Goal: Task Accomplishment & Management: Manage account settings

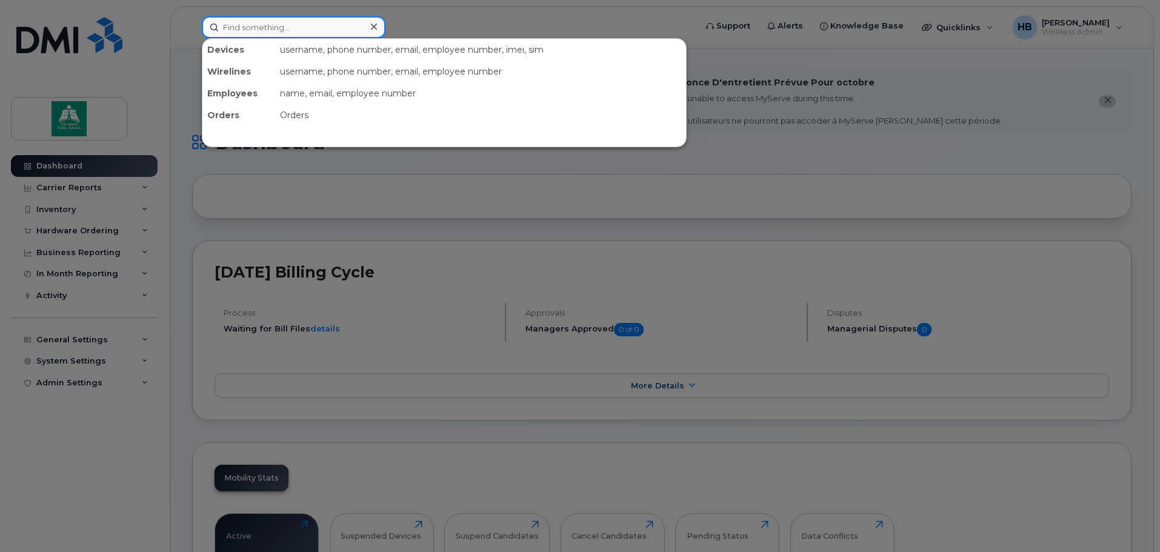
click at [296, 25] on input at bounding box center [294, 27] width 184 height 22
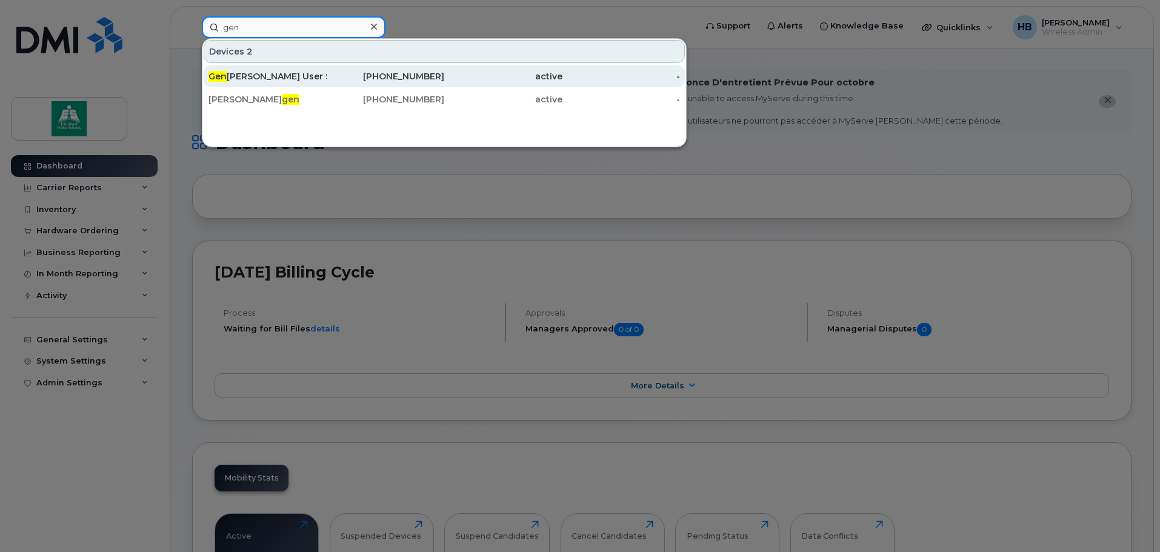
type input "gen"
click at [270, 76] on div "Gen eric User Scs ." at bounding box center [267, 76] width 118 height 12
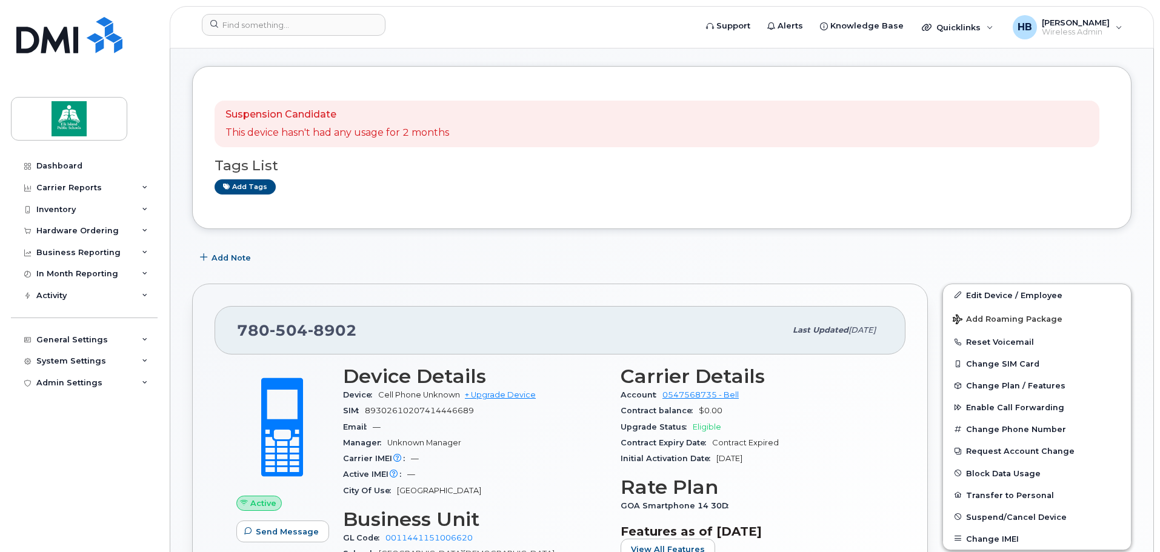
scroll to position [182, 0]
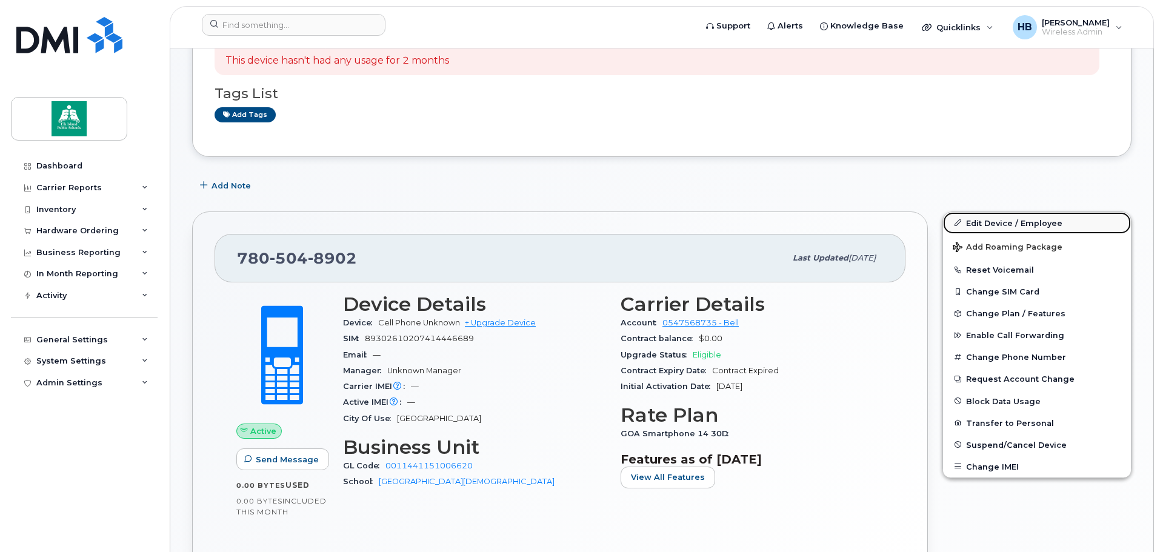
click at [982, 224] on link "Edit Device / Employee" at bounding box center [1037, 223] width 188 height 22
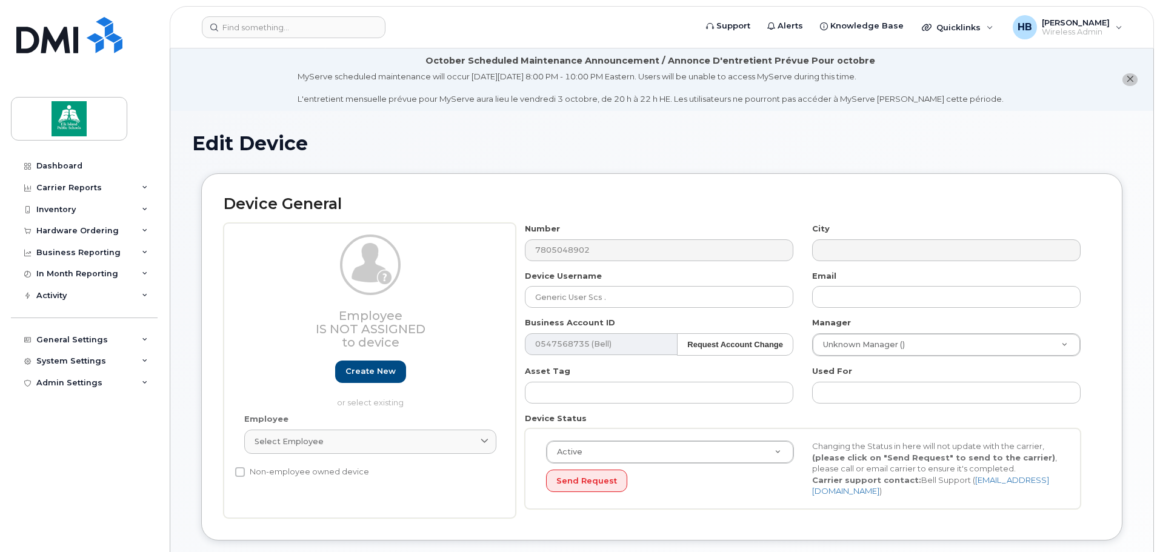
select select "10109173"
select select "10109232"
click at [651, 300] on input "Generic User Scs ." at bounding box center [659, 297] width 268 height 22
type input "Generic User SCS"
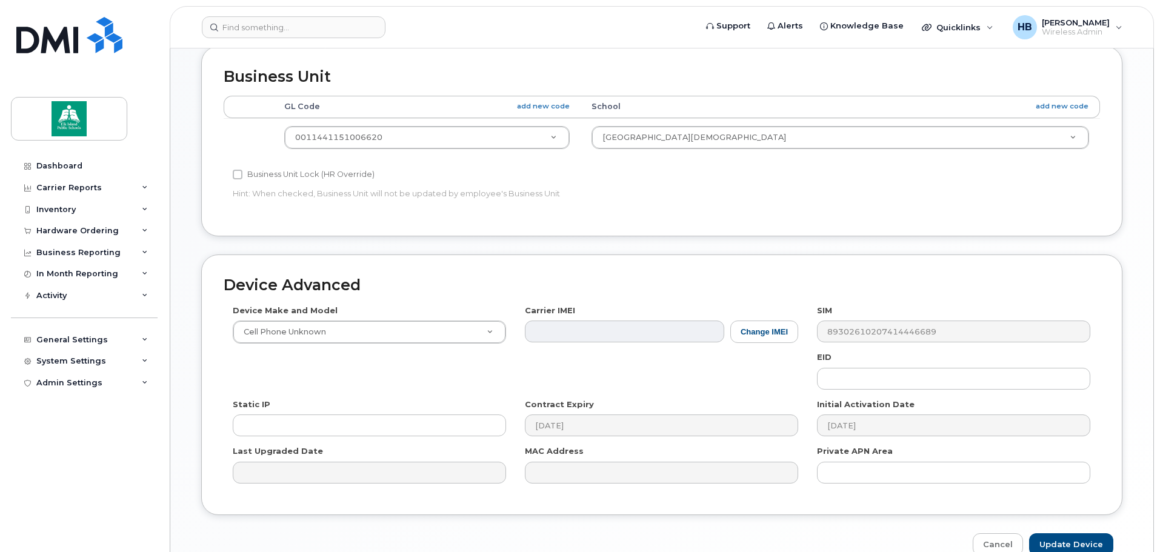
scroll to position [572, 0]
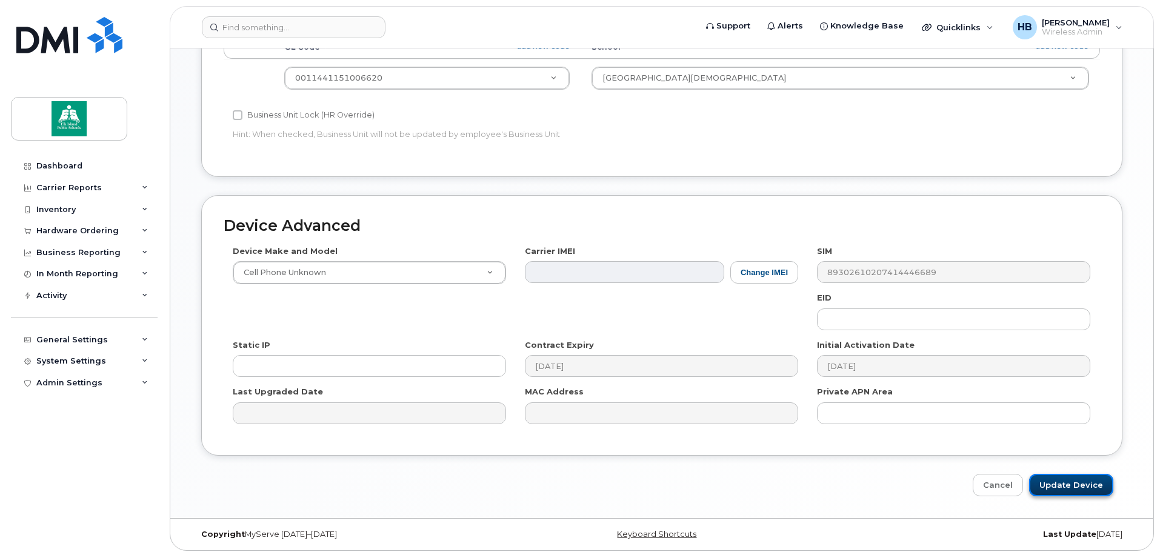
click at [1083, 477] on input "Update Device" at bounding box center [1071, 485] width 84 height 22
type input "Saving..."
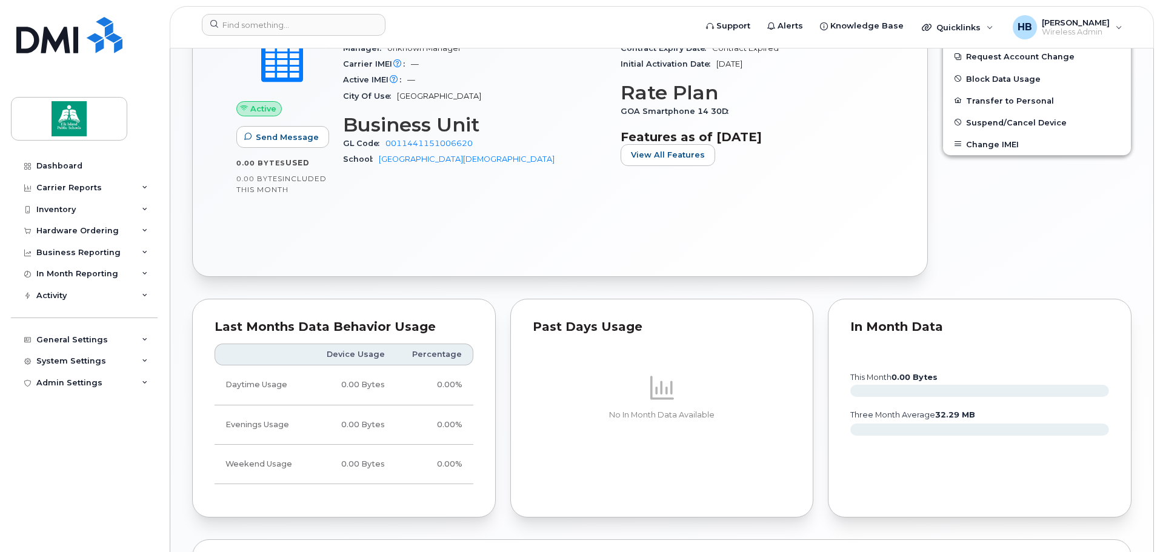
scroll to position [496, 0]
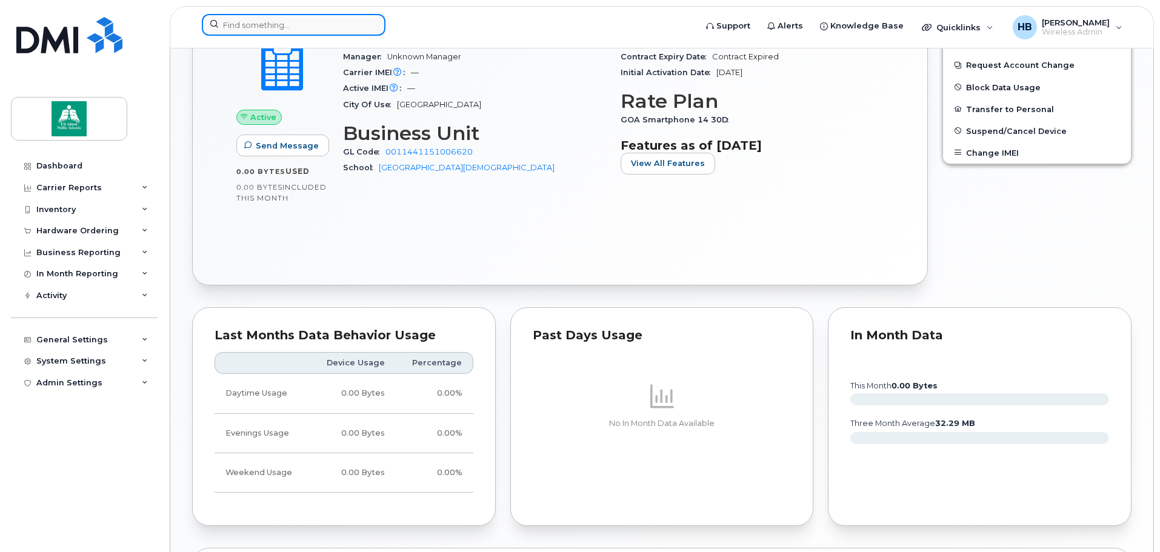
click at [282, 25] on input at bounding box center [294, 25] width 184 height 22
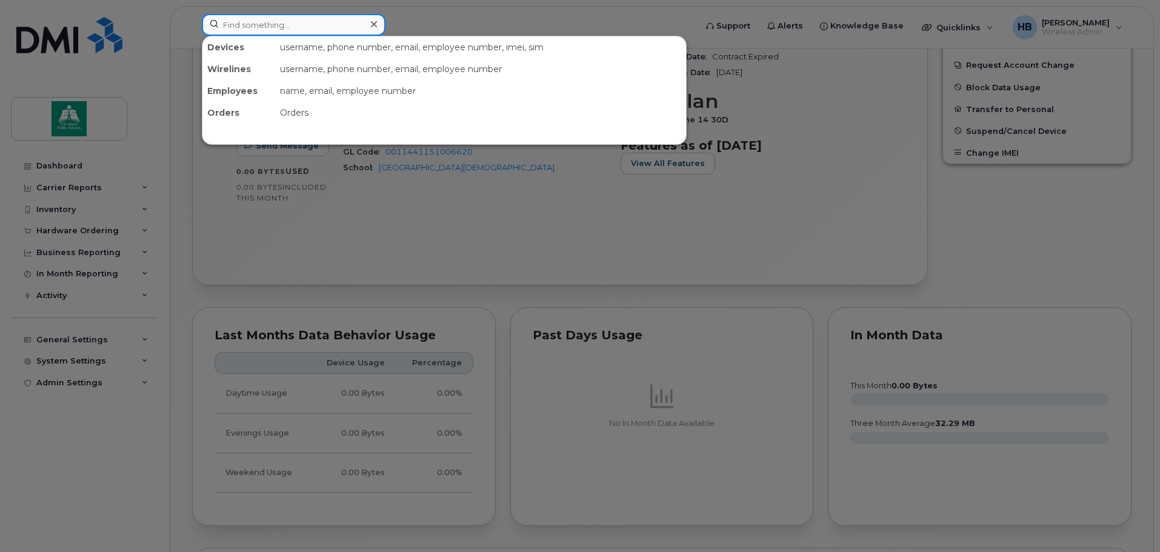
click at [235, 21] on input at bounding box center [294, 25] width 184 height 22
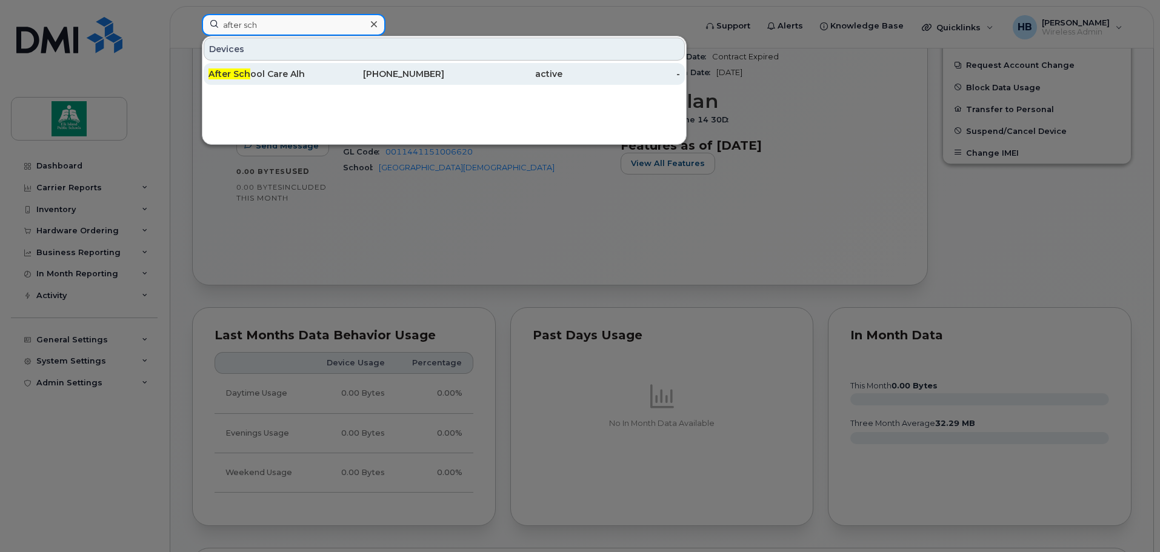
type input "after sch"
click at [244, 76] on span "After Sch" at bounding box center [229, 73] width 42 height 11
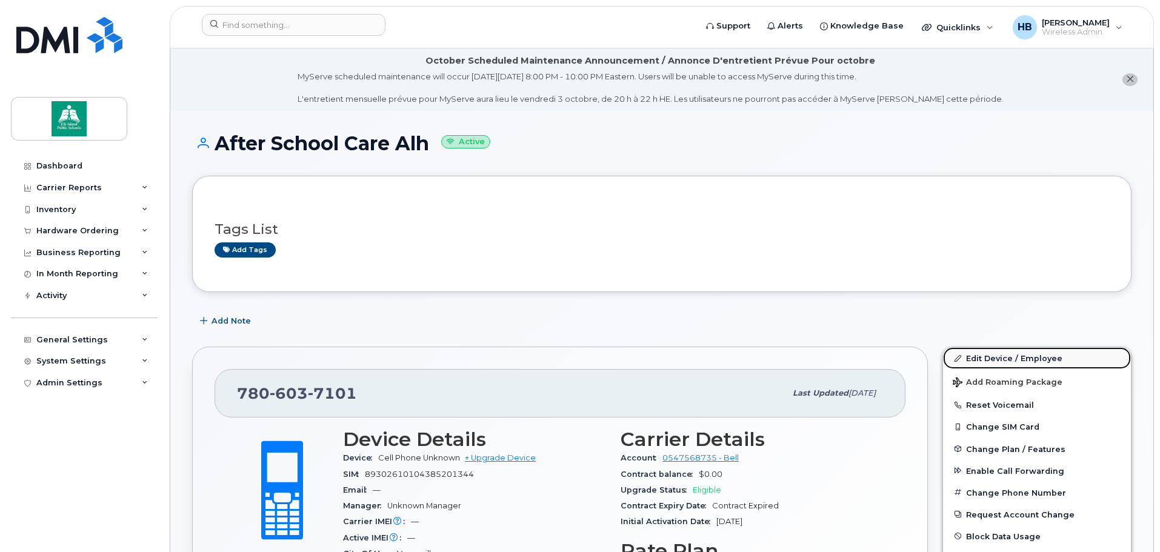
click at [1002, 358] on link "Edit Device / Employee" at bounding box center [1037, 358] width 188 height 22
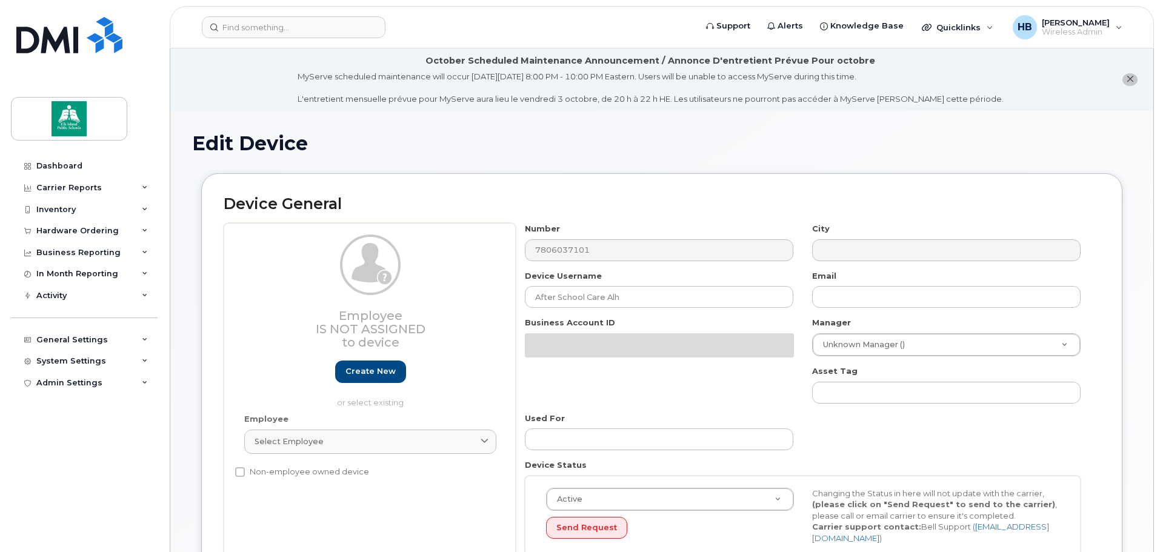
select select "10109132"
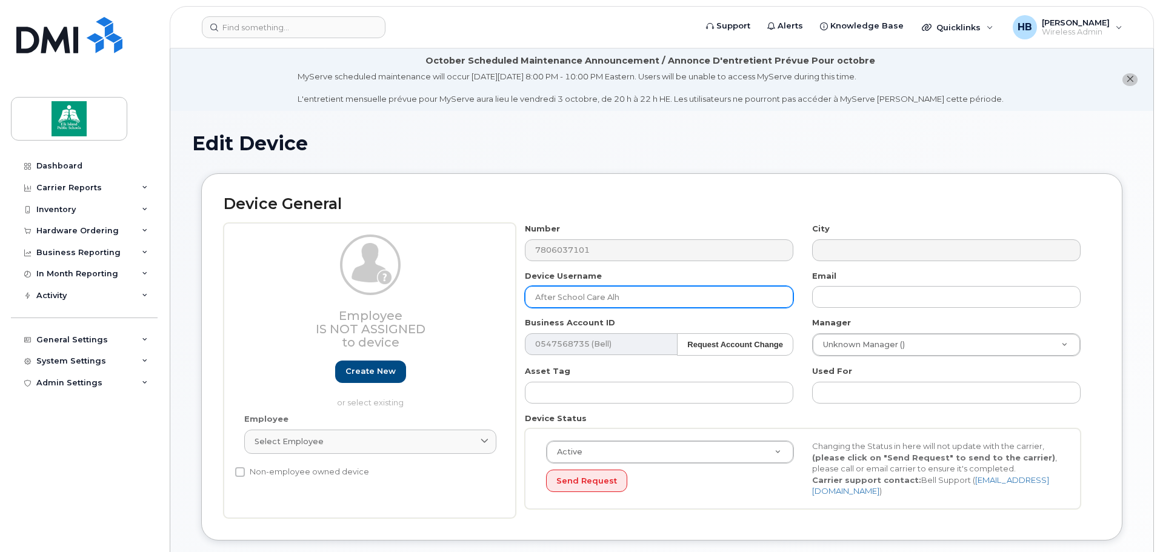
click at [629, 298] on input "After School Care Alh" at bounding box center [659, 297] width 268 height 22
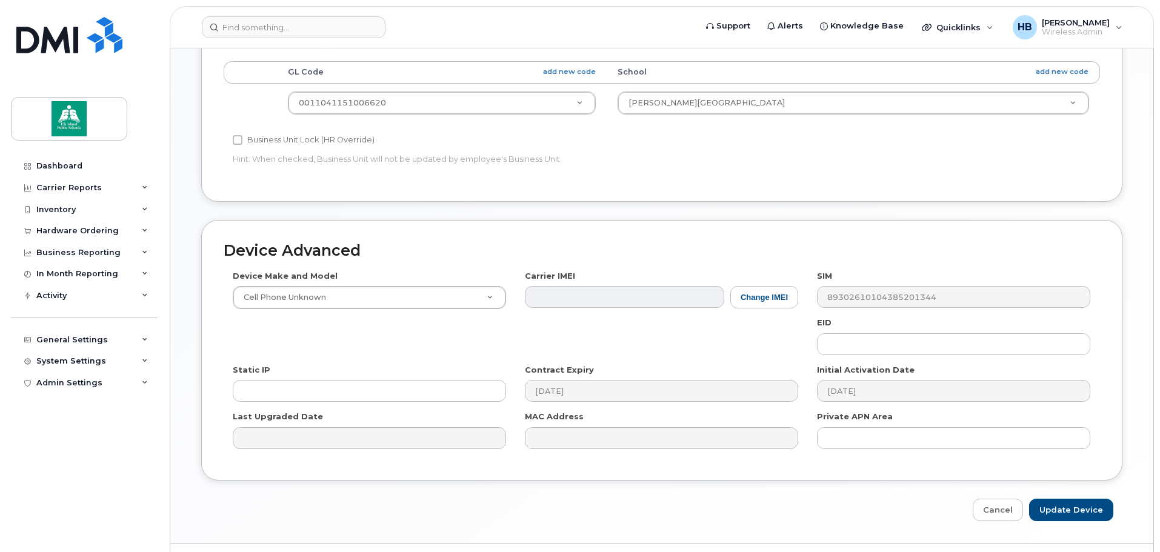
scroll to position [572, 0]
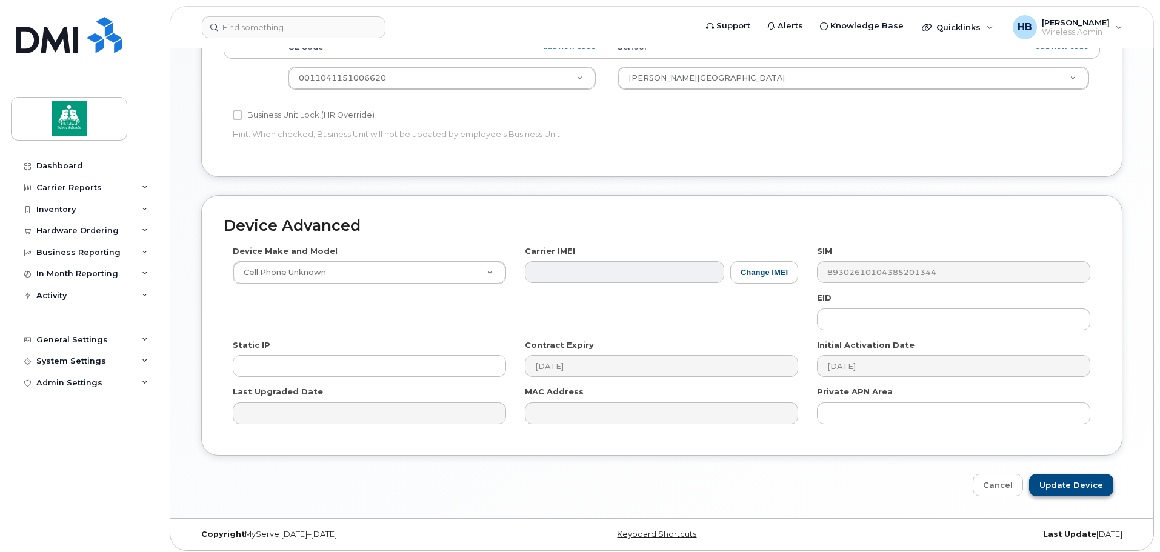
type input "After School Care ALH"
click at [1057, 482] on input "Update Device" at bounding box center [1071, 485] width 84 height 22
type input "Saving..."
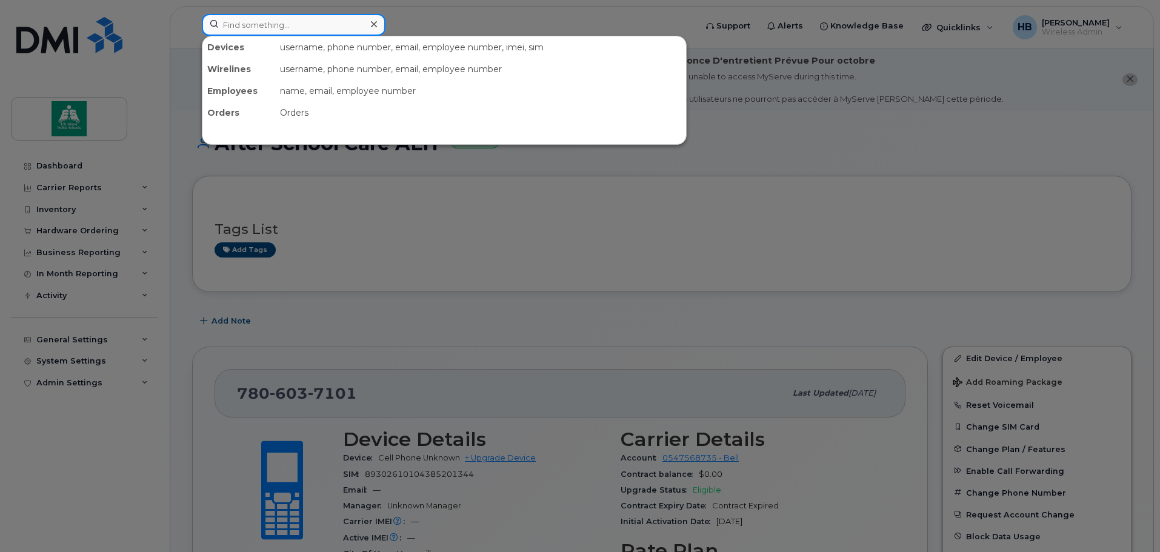
click at [245, 28] on input at bounding box center [294, 25] width 184 height 22
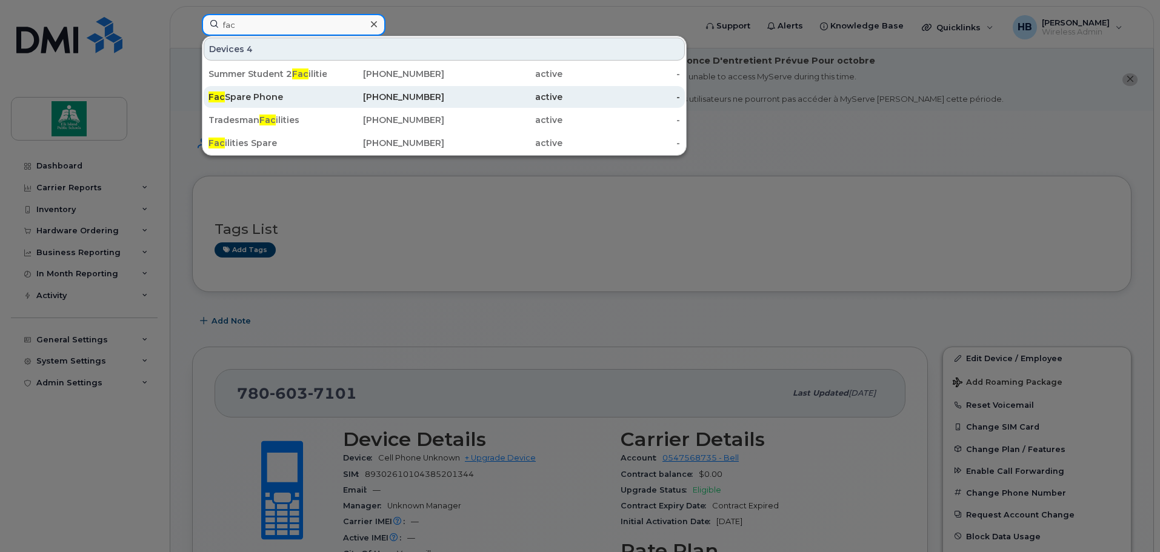
type input "fac"
click at [246, 90] on div "Fac Spare Phone" at bounding box center [267, 97] width 118 height 22
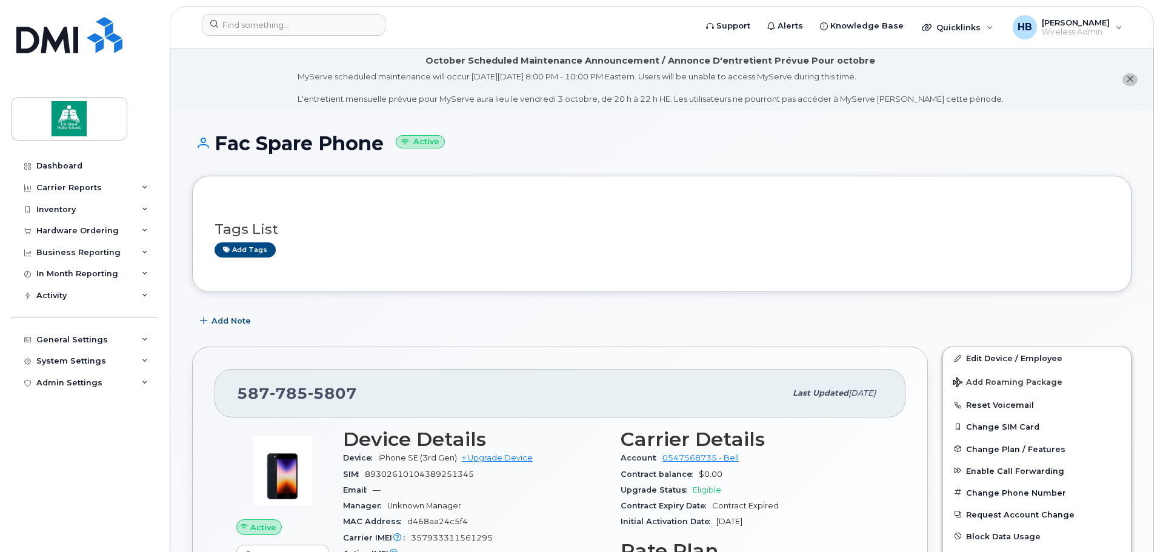
click at [993, 321] on div "Add Note" at bounding box center [661, 321] width 939 height 22
click at [988, 357] on link "Edit Device / Employee" at bounding box center [1037, 358] width 188 height 22
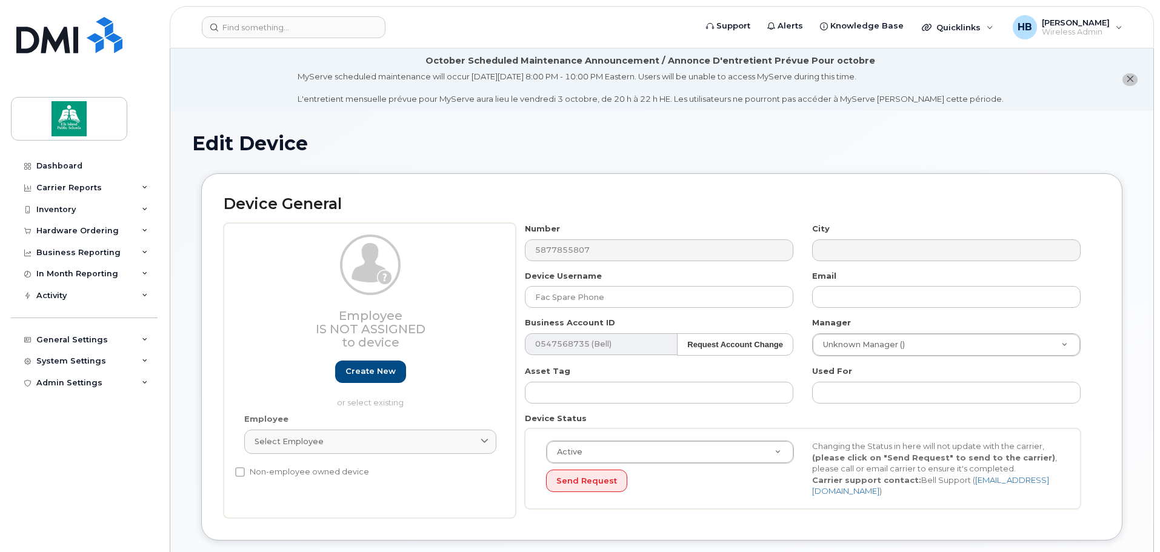
select select "10109130"
select select "10109192"
click at [548, 299] on input "Fac Spare Phone" at bounding box center [659, 297] width 268 height 22
type input "FAC Spare Phone"
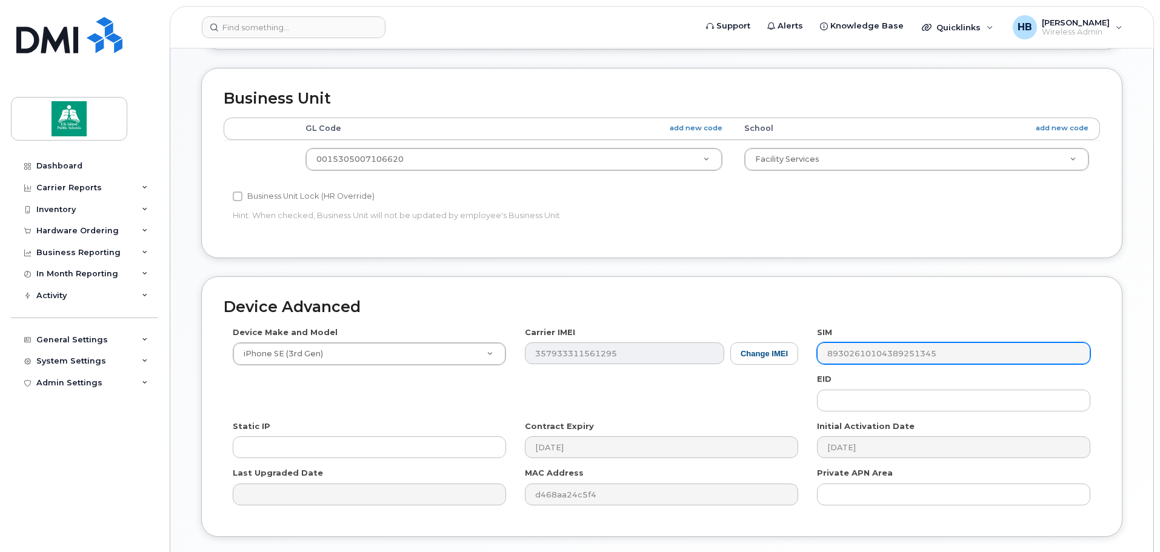
scroll to position [572, 0]
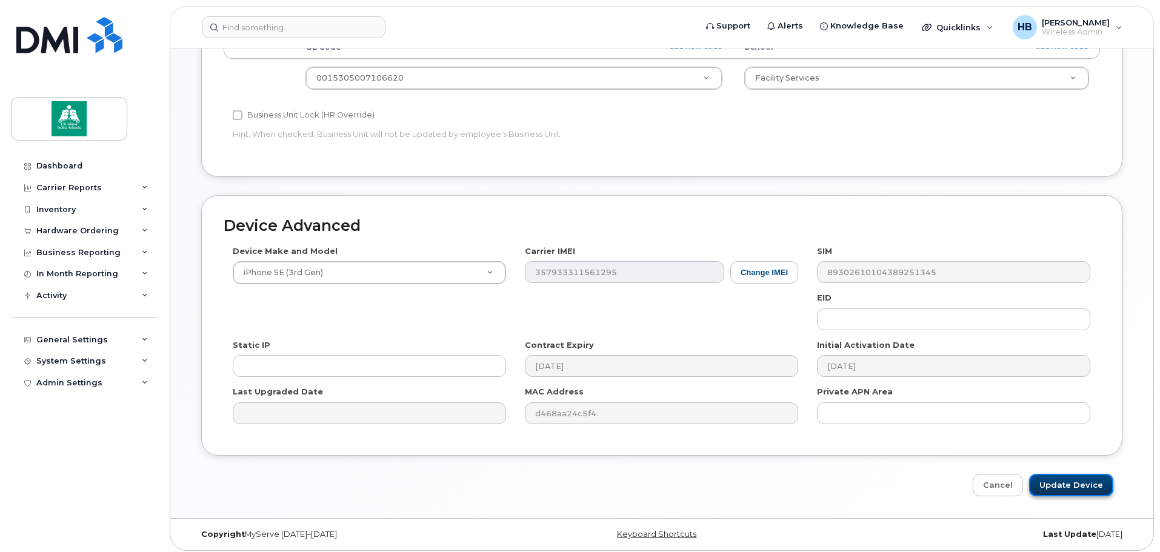
click at [1073, 476] on input "Update Device" at bounding box center [1071, 485] width 84 height 22
type input "Saving..."
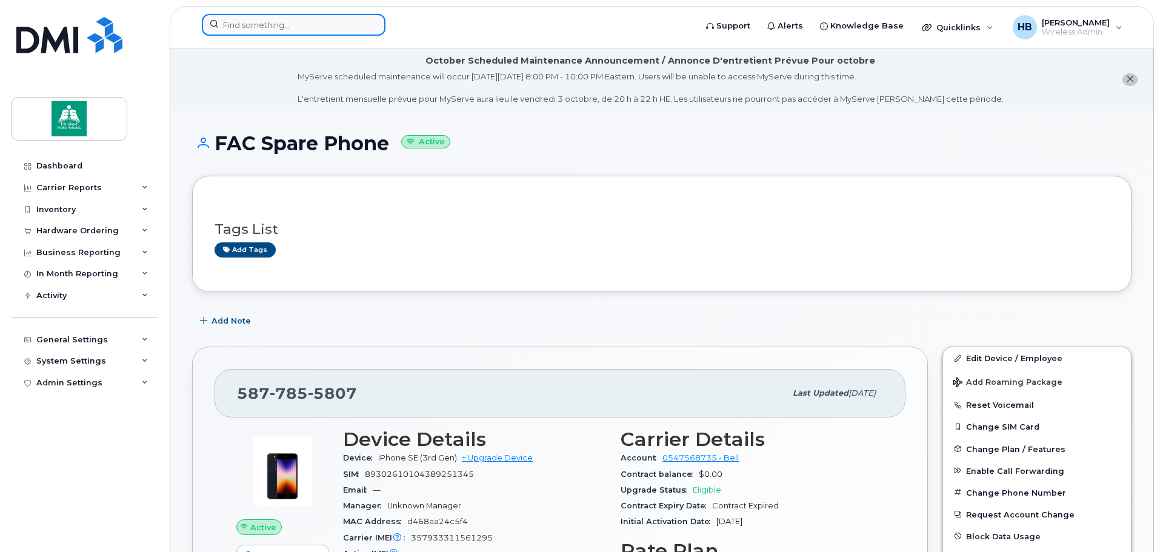
click at [225, 24] on input at bounding box center [294, 25] width 184 height 22
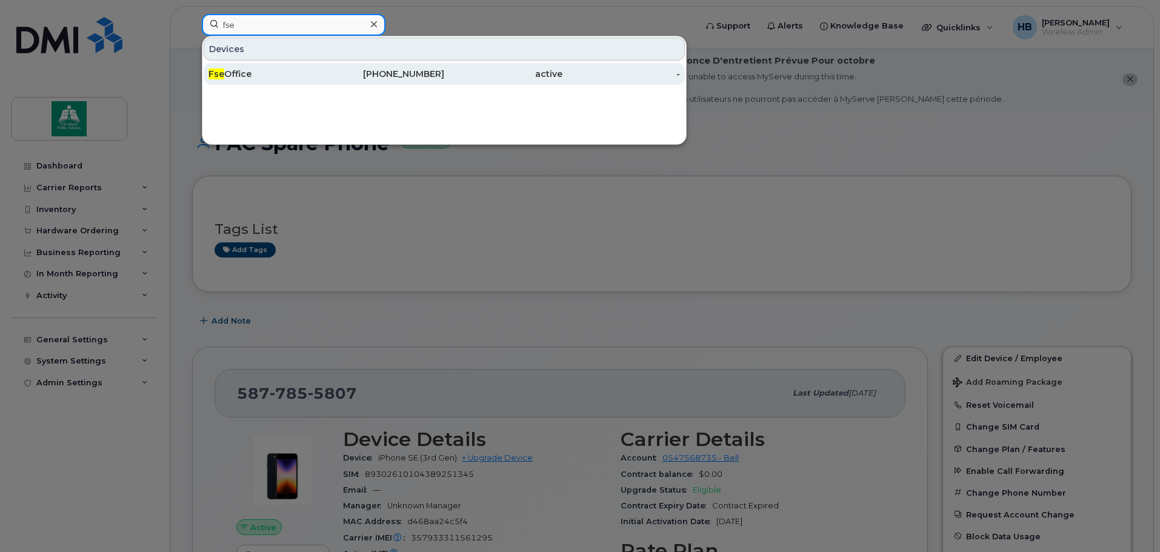
type input "fse"
click at [233, 67] on div "Fse Office" at bounding box center [267, 74] width 118 height 22
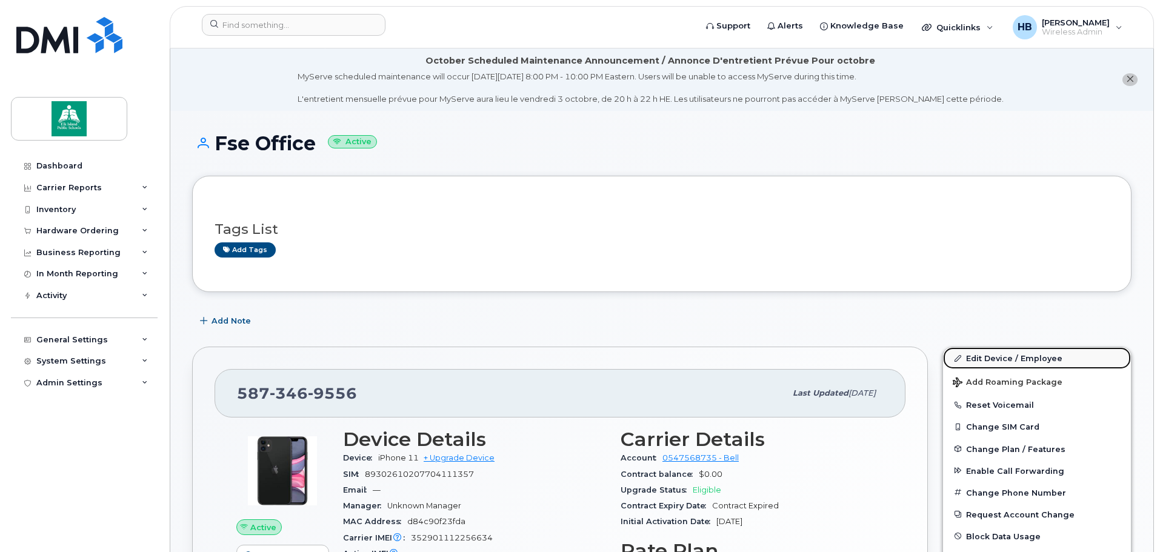
click at [1017, 357] on link "Edit Device / Employee" at bounding box center [1037, 358] width 188 height 22
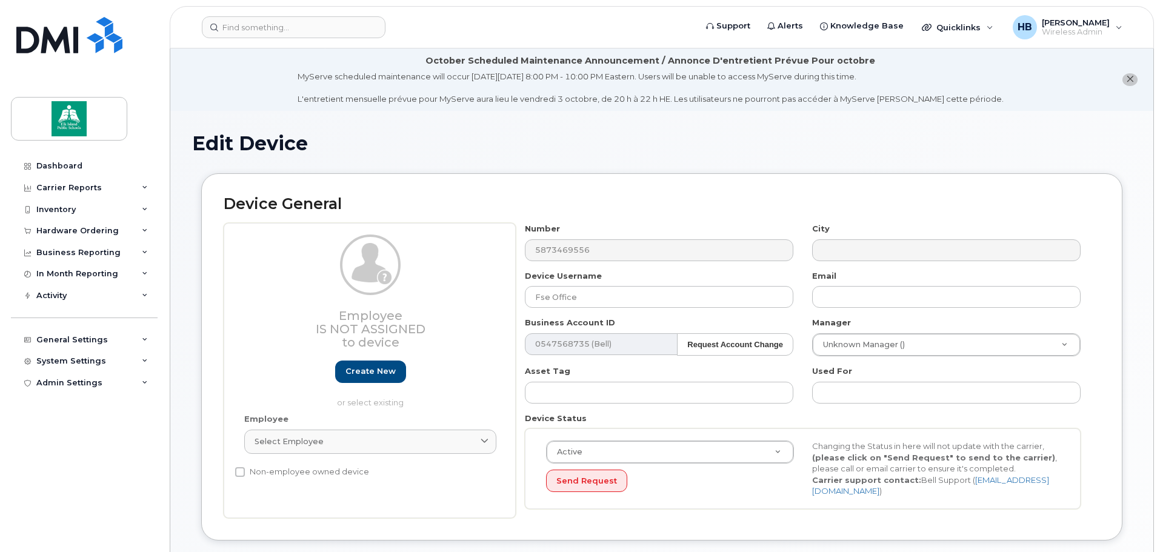
select select "10109174"
select select "10109233"
click at [549, 299] on input "Fse Office" at bounding box center [659, 297] width 268 height 22
type input "FSE Office"
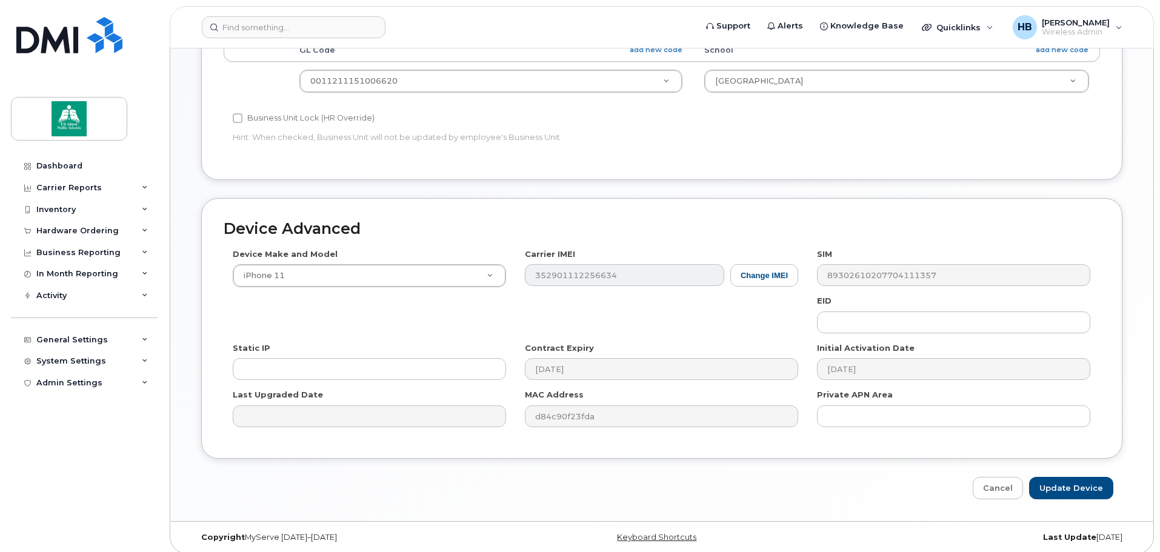
scroll to position [572, 0]
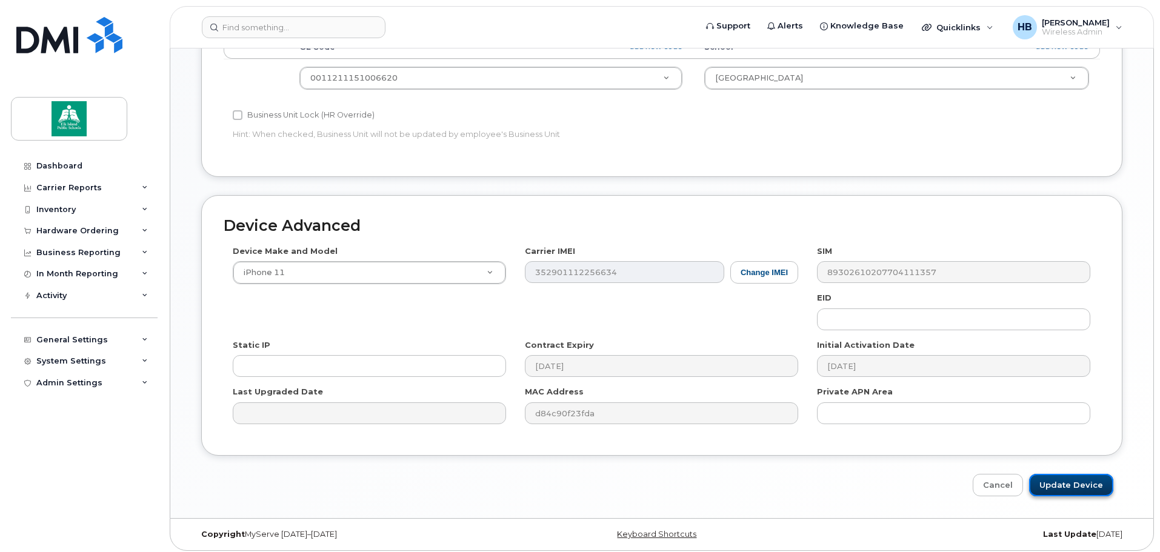
click at [1072, 480] on input "Update Device" at bounding box center [1071, 485] width 84 height 22
type input "Saving..."
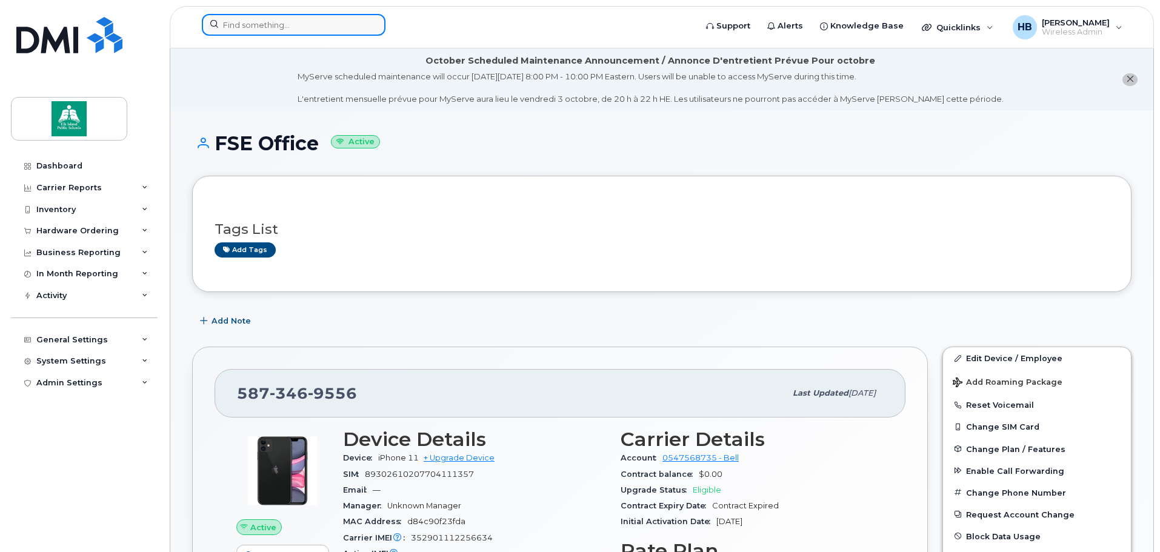
click at [234, 20] on input at bounding box center [294, 25] width 184 height 22
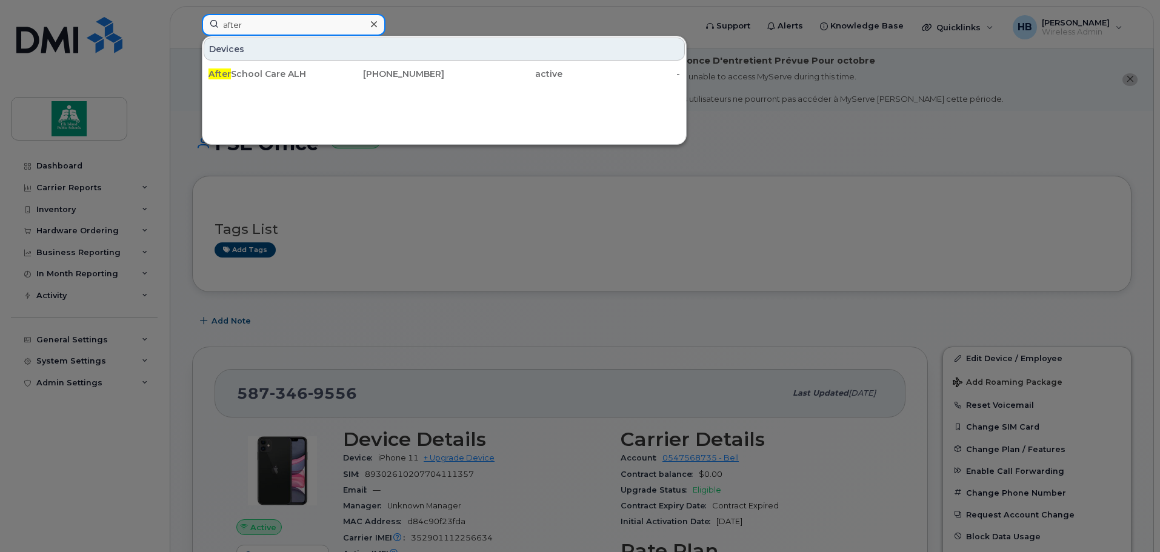
drag, startPoint x: 255, startPoint y: 28, endPoint x: 171, endPoint y: 24, distance: 83.7
click at [192, 24] on div "after Devices After School Care ALH 780-603-7101 active -" at bounding box center [444, 27] width 505 height 27
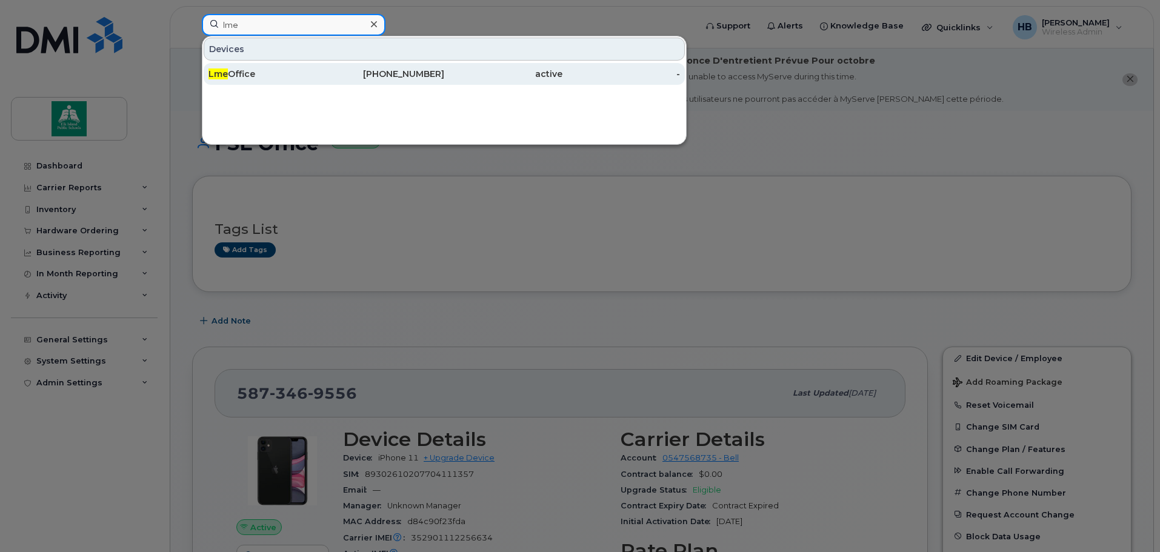
type input "lme"
click at [230, 71] on div "Lme Office" at bounding box center [267, 74] width 118 height 12
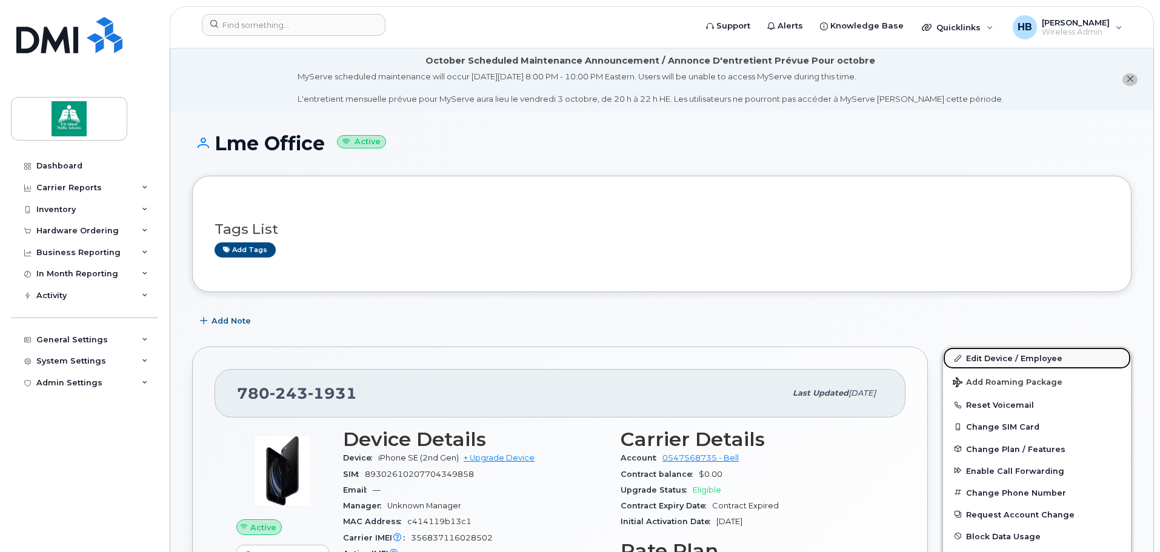
click at [995, 356] on link "Edit Device / Employee" at bounding box center [1037, 358] width 188 height 22
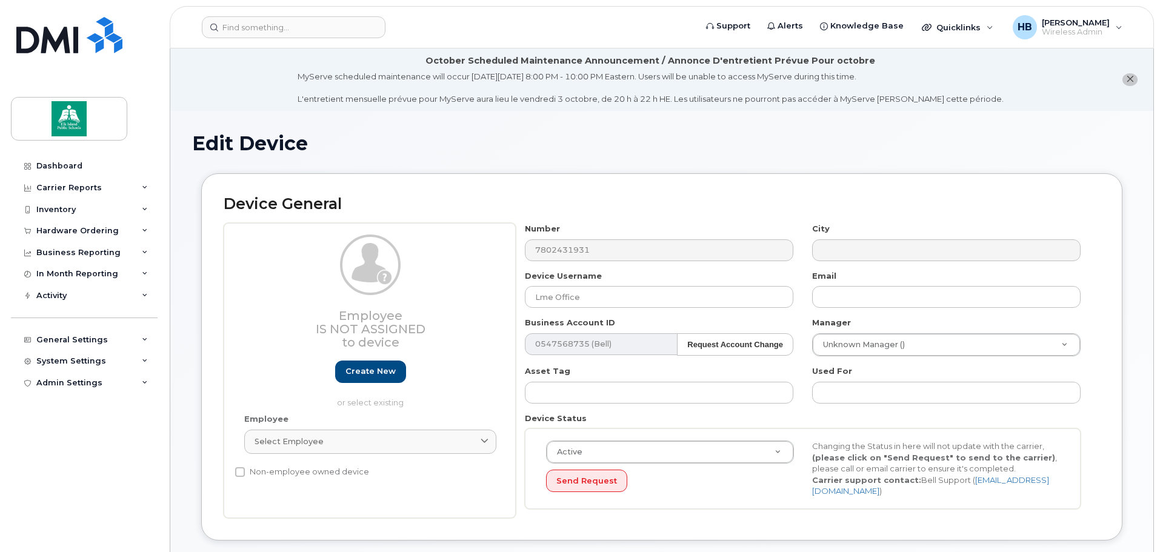
select select "10109183"
select select "10109241"
click at [552, 297] on input "Lme Office" at bounding box center [659, 297] width 268 height 22
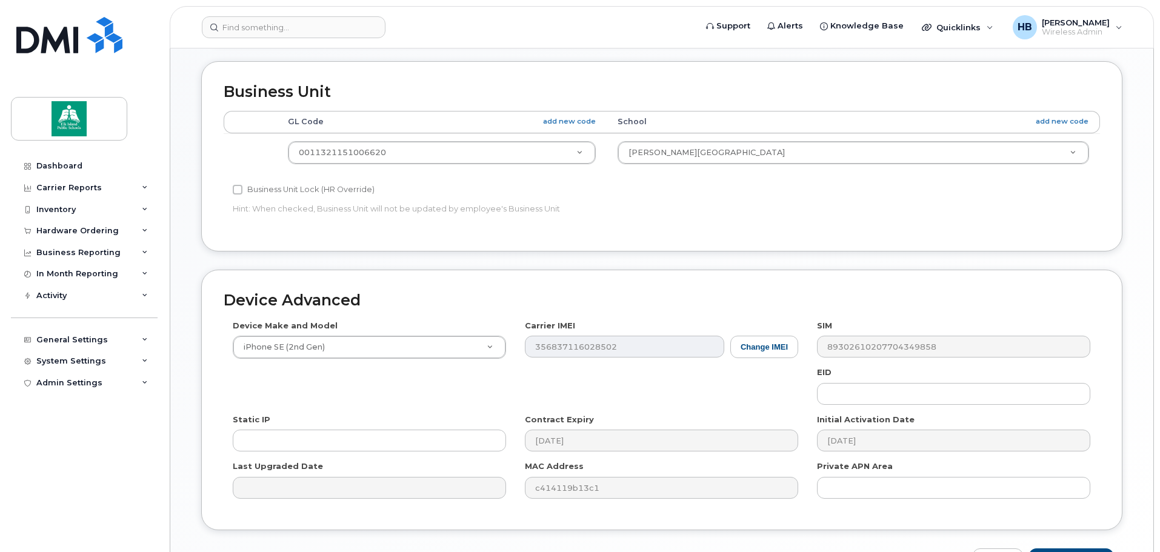
scroll to position [572, 0]
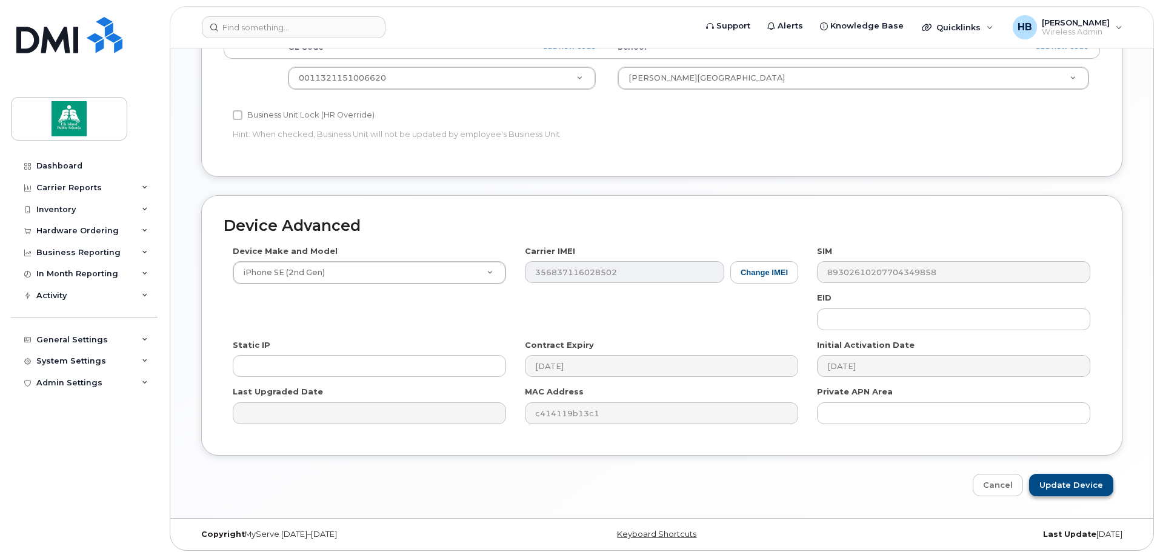
type input "LME Office"
click at [1073, 476] on input "Update Device" at bounding box center [1071, 485] width 84 height 22
type input "Saving..."
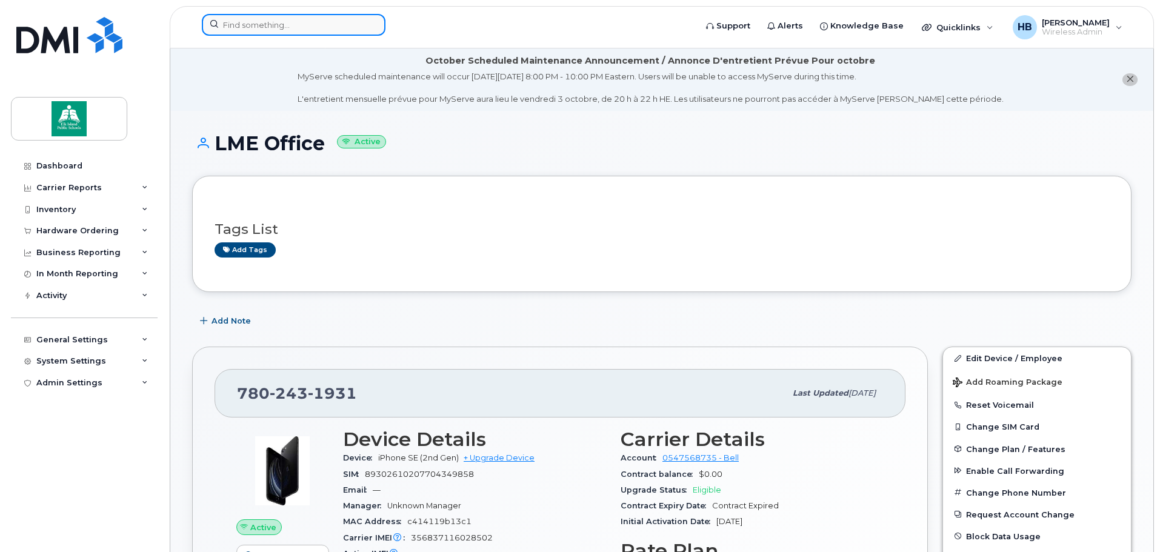
click at [250, 29] on input at bounding box center [294, 25] width 184 height 22
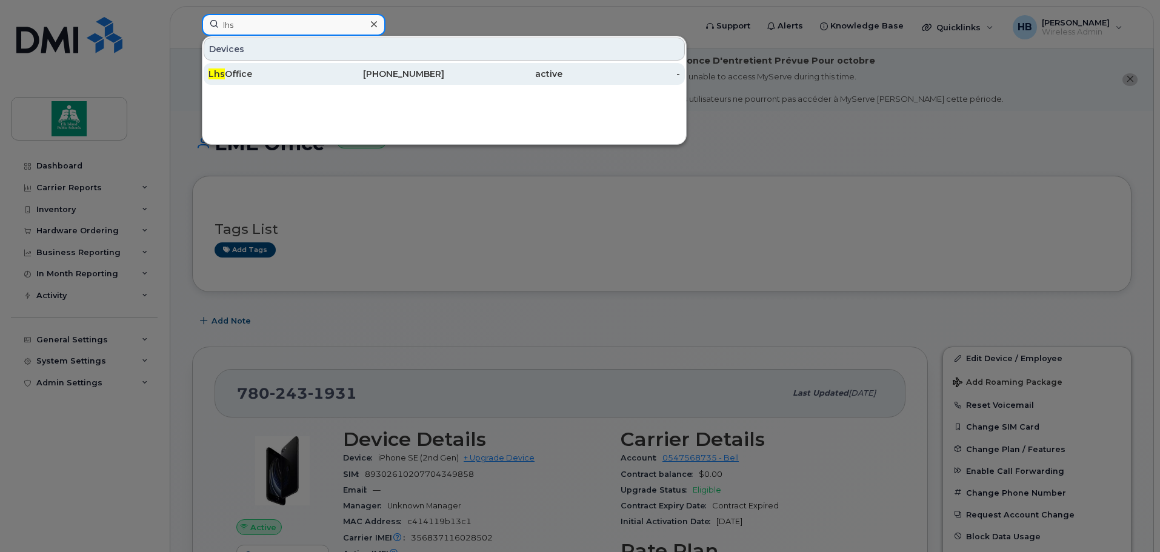
type input "lhs"
click at [241, 71] on div "Lhs Office" at bounding box center [267, 74] width 118 height 12
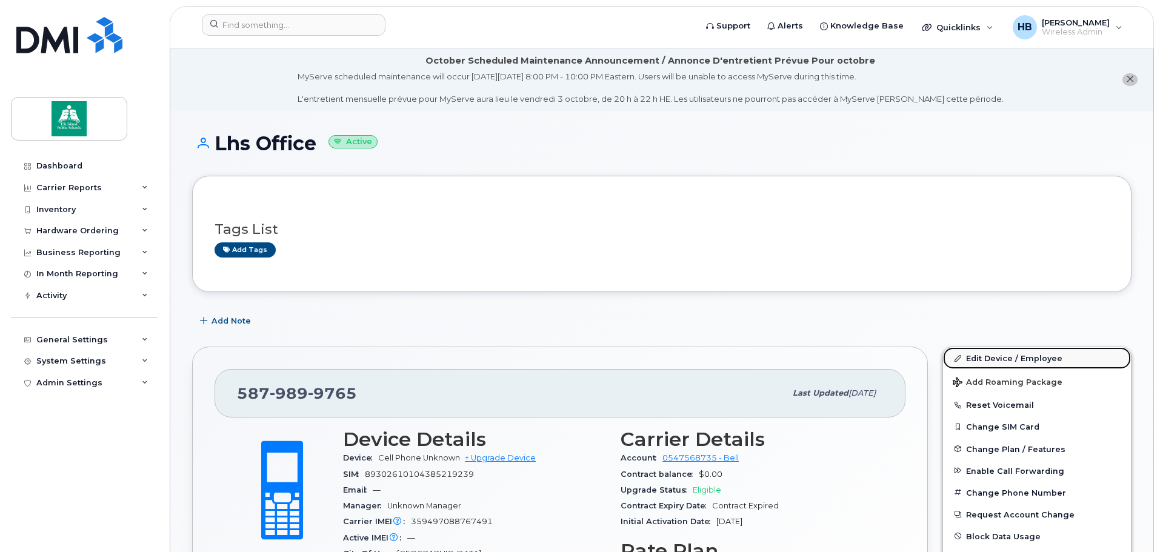
click at [1011, 355] on link "Edit Device / Employee" at bounding box center [1037, 358] width 188 height 22
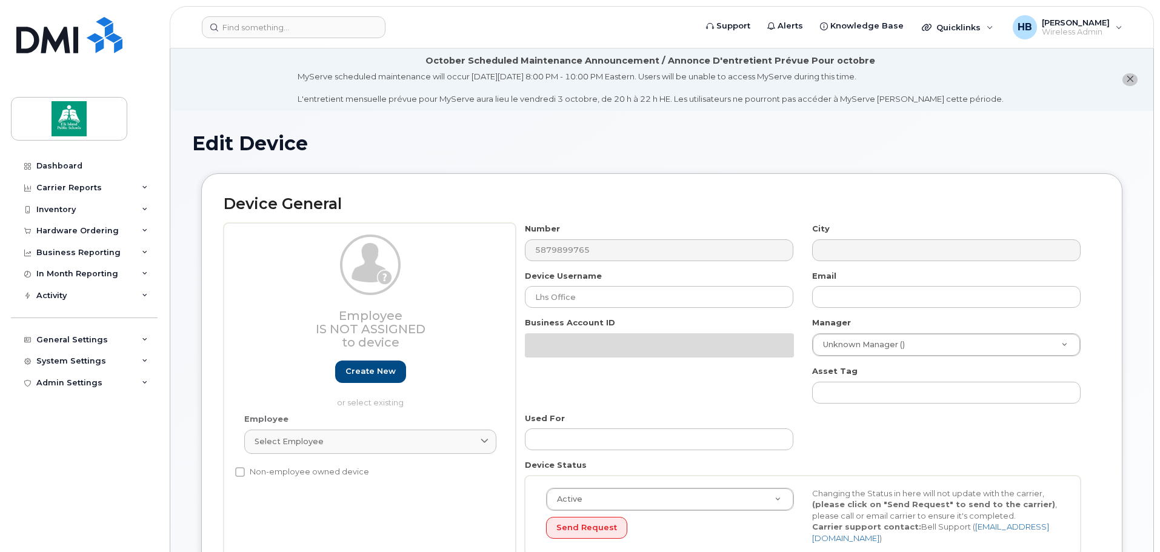
select select "10109135"
select select "10109197"
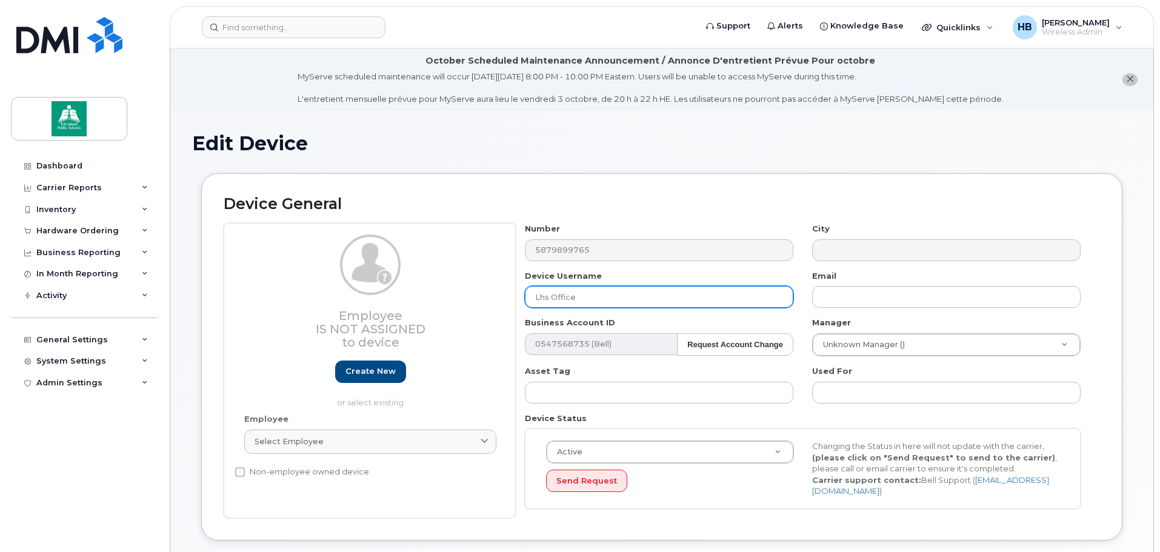
drag, startPoint x: 550, startPoint y: 294, endPoint x: 545, endPoint y: 270, distance: 25.3
click at [550, 294] on input "Lhs Office" at bounding box center [659, 297] width 268 height 22
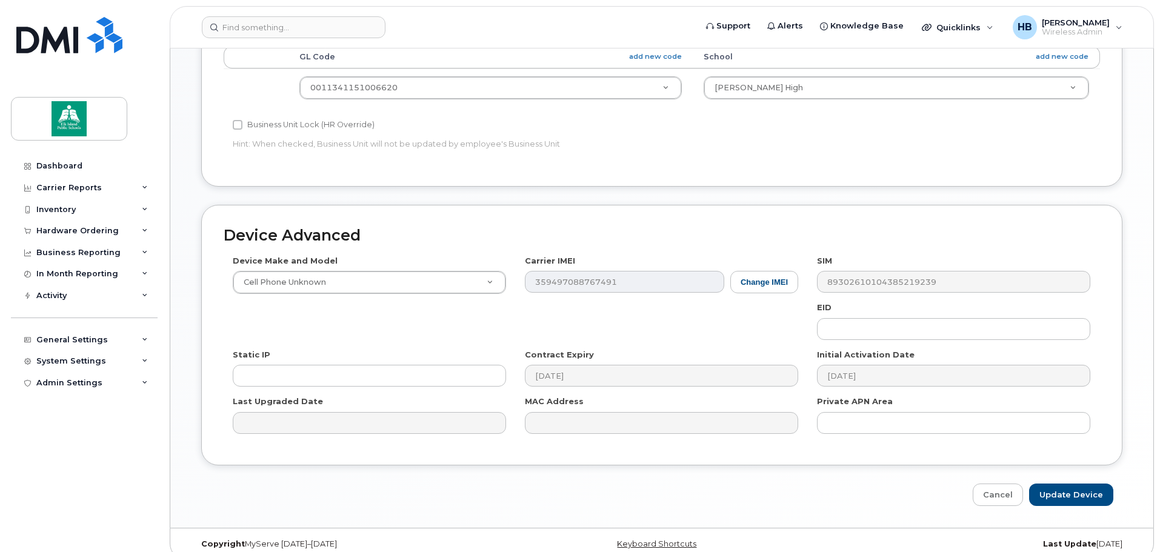
scroll to position [572, 0]
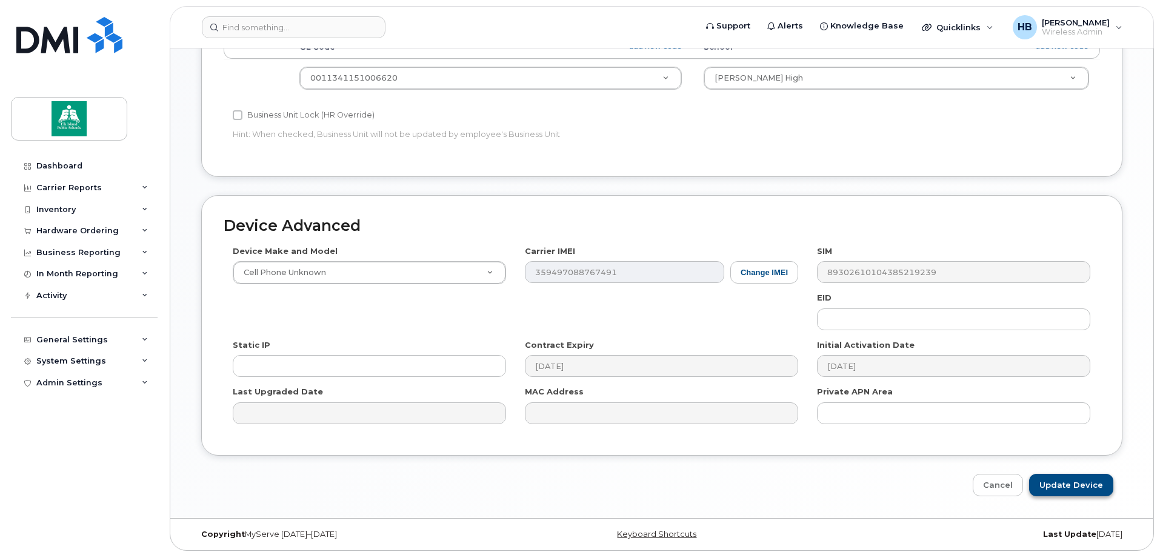
type input "LHS Office"
drag, startPoint x: 1066, startPoint y: 482, endPoint x: 1057, endPoint y: 463, distance: 20.9
click at [1067, 481] on input "Update Device" at bounding box center [1071, 485] width 84 height 22
type input "Saving..."
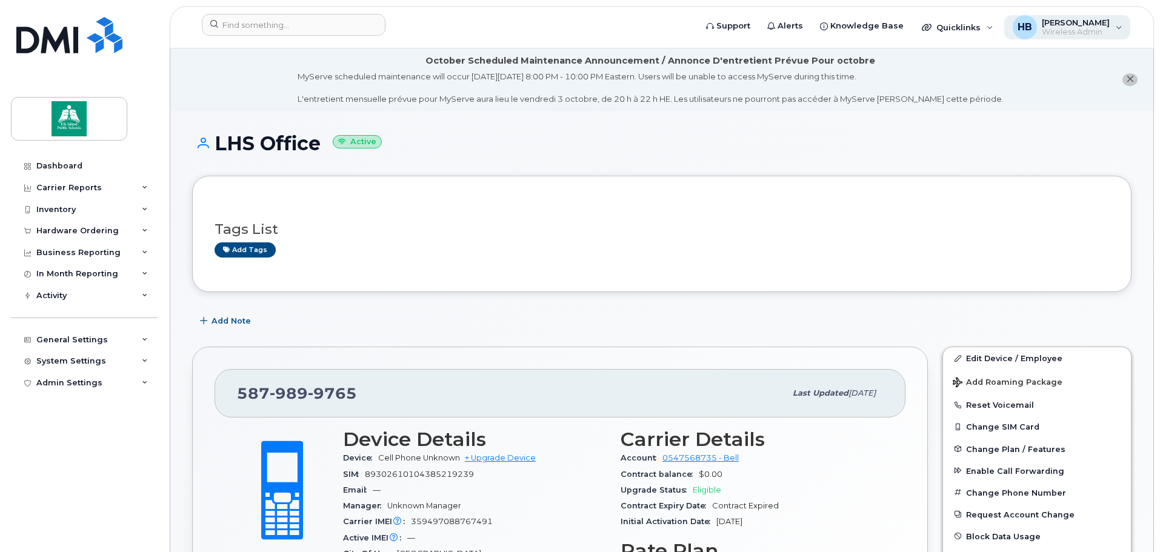
click at [1080, 30] on span "Wireless Admin" at bounding box center [1076, 32] width 68 height 10
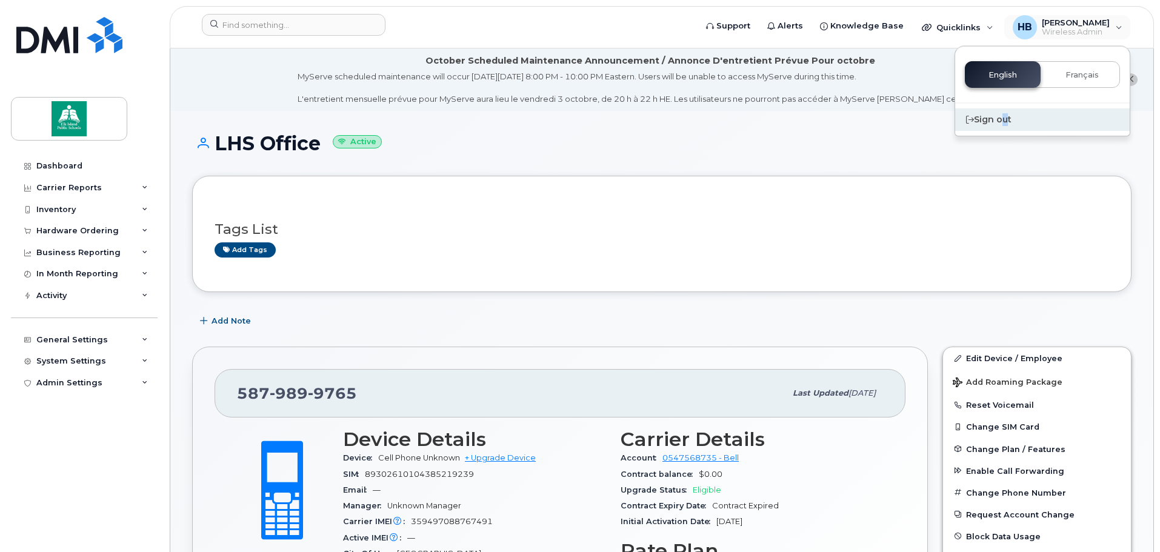
click at [1002, 120] on div "Sign out" at bounding box center [1042, 119] width 175 height 22
